Goal: Information Seeking & Learning: Learn about a topic

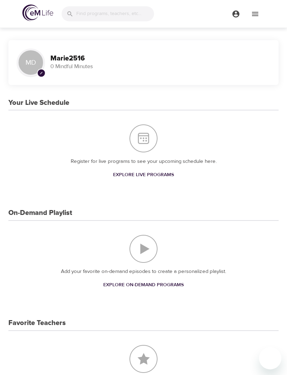
scroll to position [617, 0]
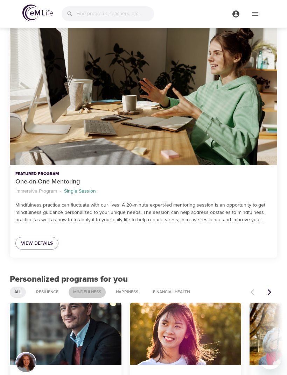
click at [94, 289] on span "Mindfulness" at bounding box center [87, 292] width 36 height 6
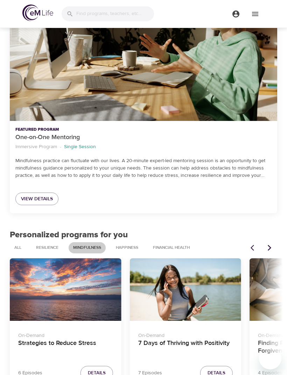
scroll to position [661, 0]
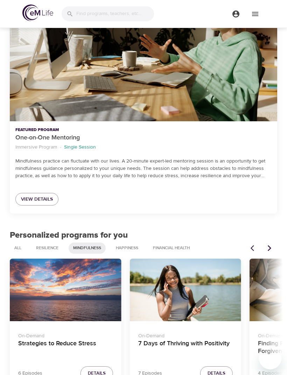
click at [87, 13] on input "search" at bounding box center [115, 13] width 78 height 15
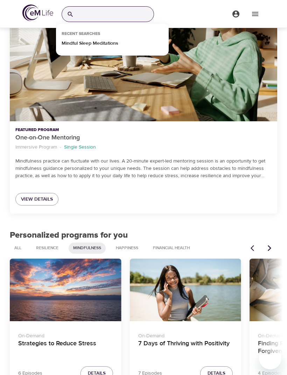
click at [103, 45] on p "Mindful Sleep Meditations" at bounding box center [90, 45] width 57 height 10
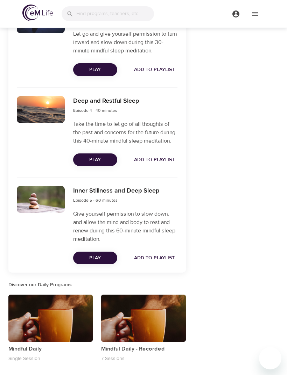
scroll to position [450, 0]
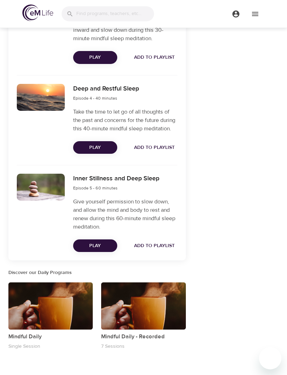
click at [60, 318] on div "button" at bounding box center [50, 306] width 84 height 48
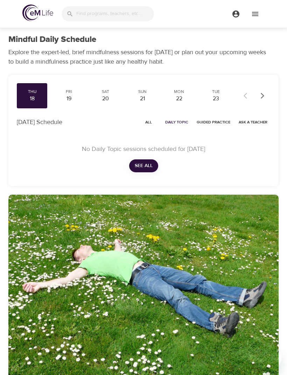
click at [36, 13] on img at bounding box center [37, 13] width 31 height 16
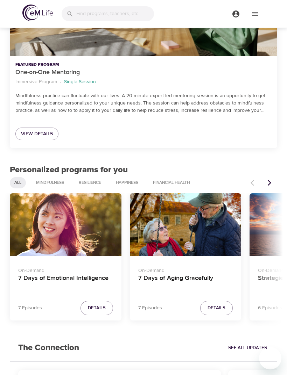
scroll to position [726, 0]
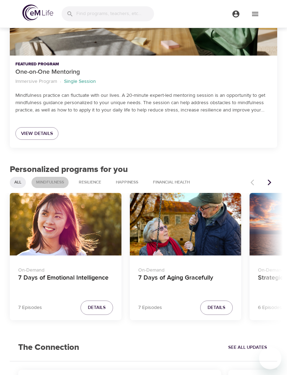
click at [54, 179] on span "Mindfulness" at bounding box center [50, 182] width 36 height 6
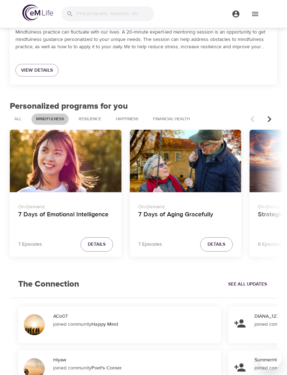
scroll to position [792, 0]
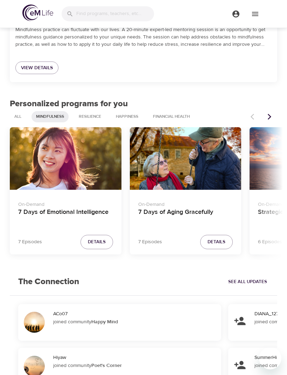
click at [269, 115] on icon "Next items" at bounding box center [268, 117] width 3 height 6
